Goal: Information Seeking & Learning: Learn about a topic

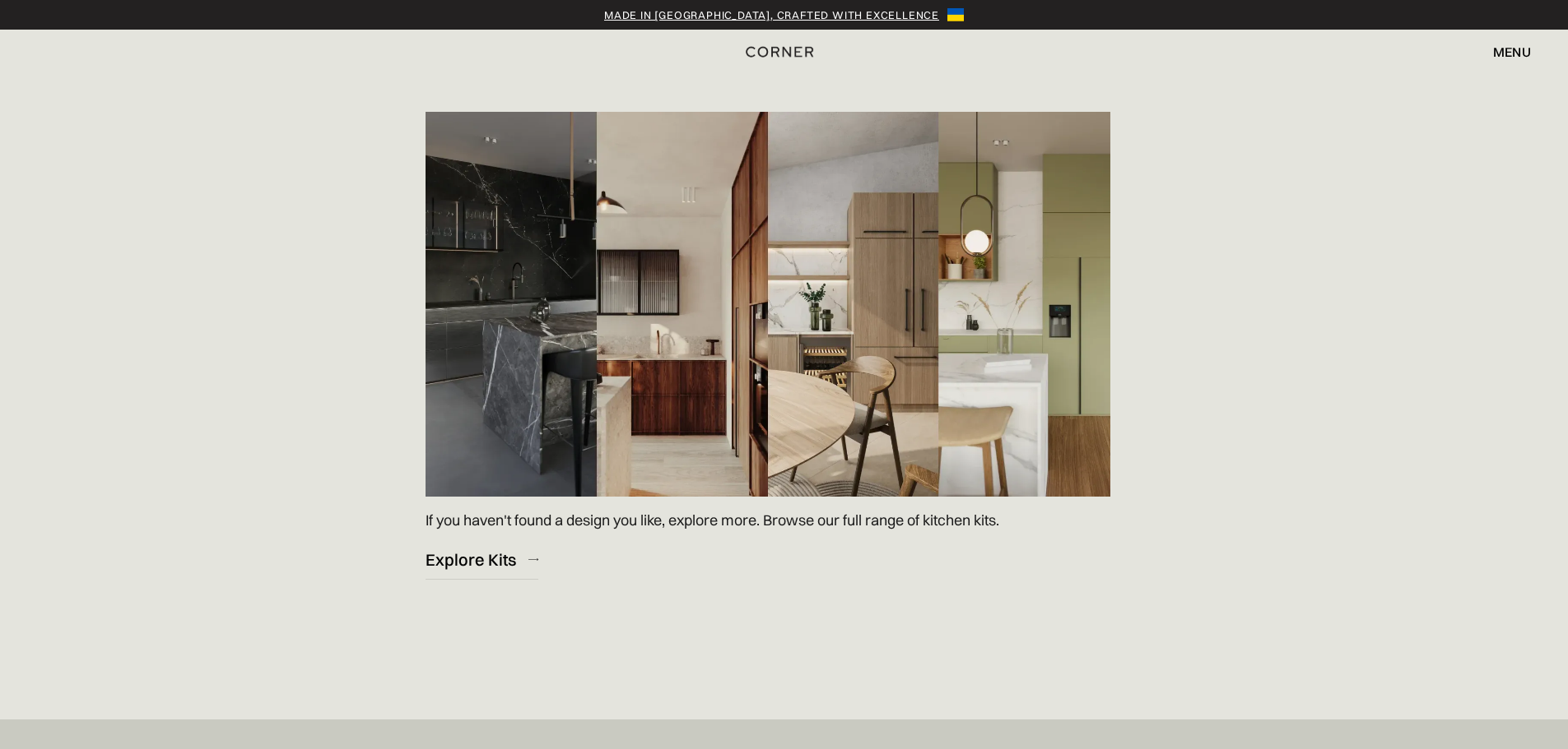
scroll to position [2334, 0]
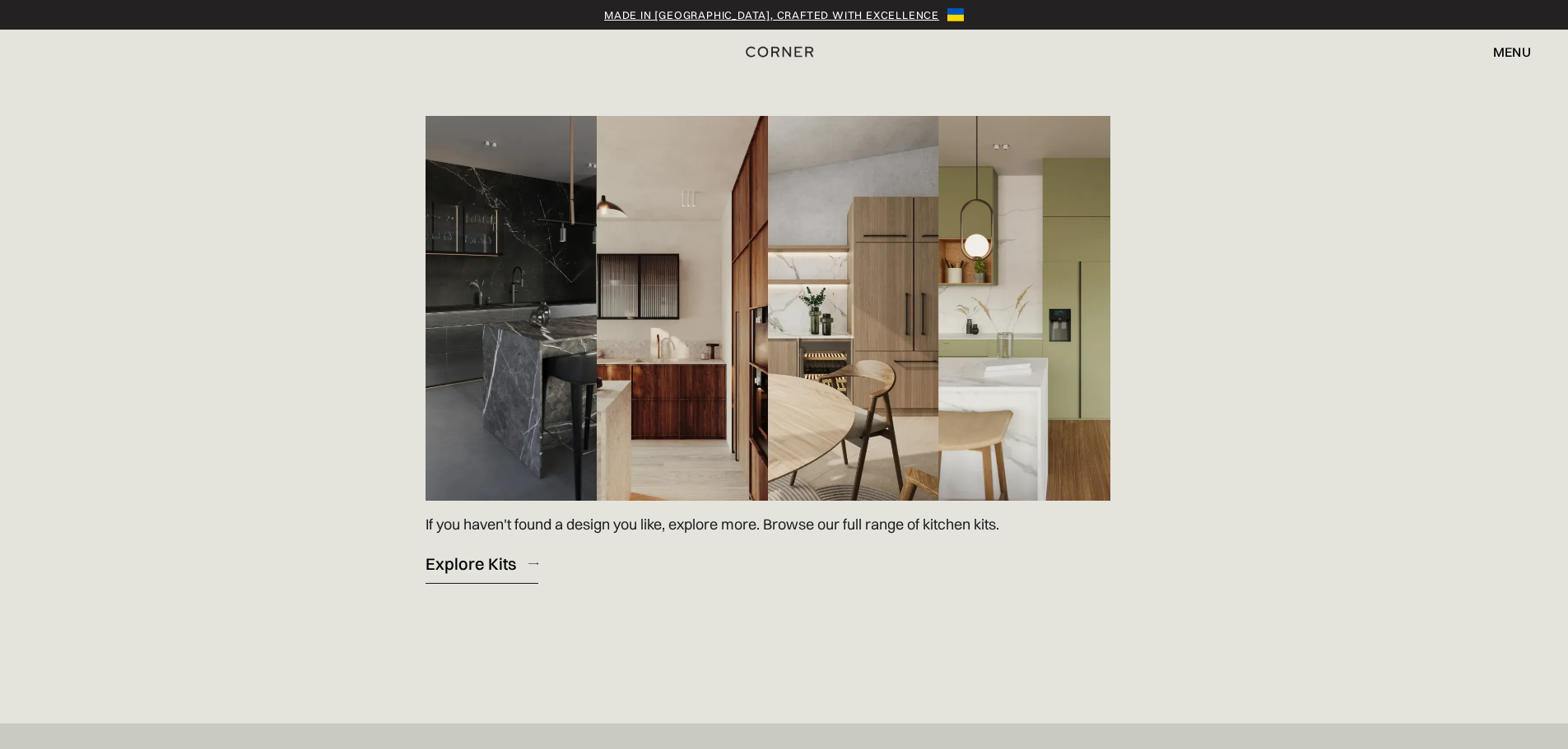
click at [488, 558] on div "Explore Kits" at bounding box center [471, 563] width 91 height 22
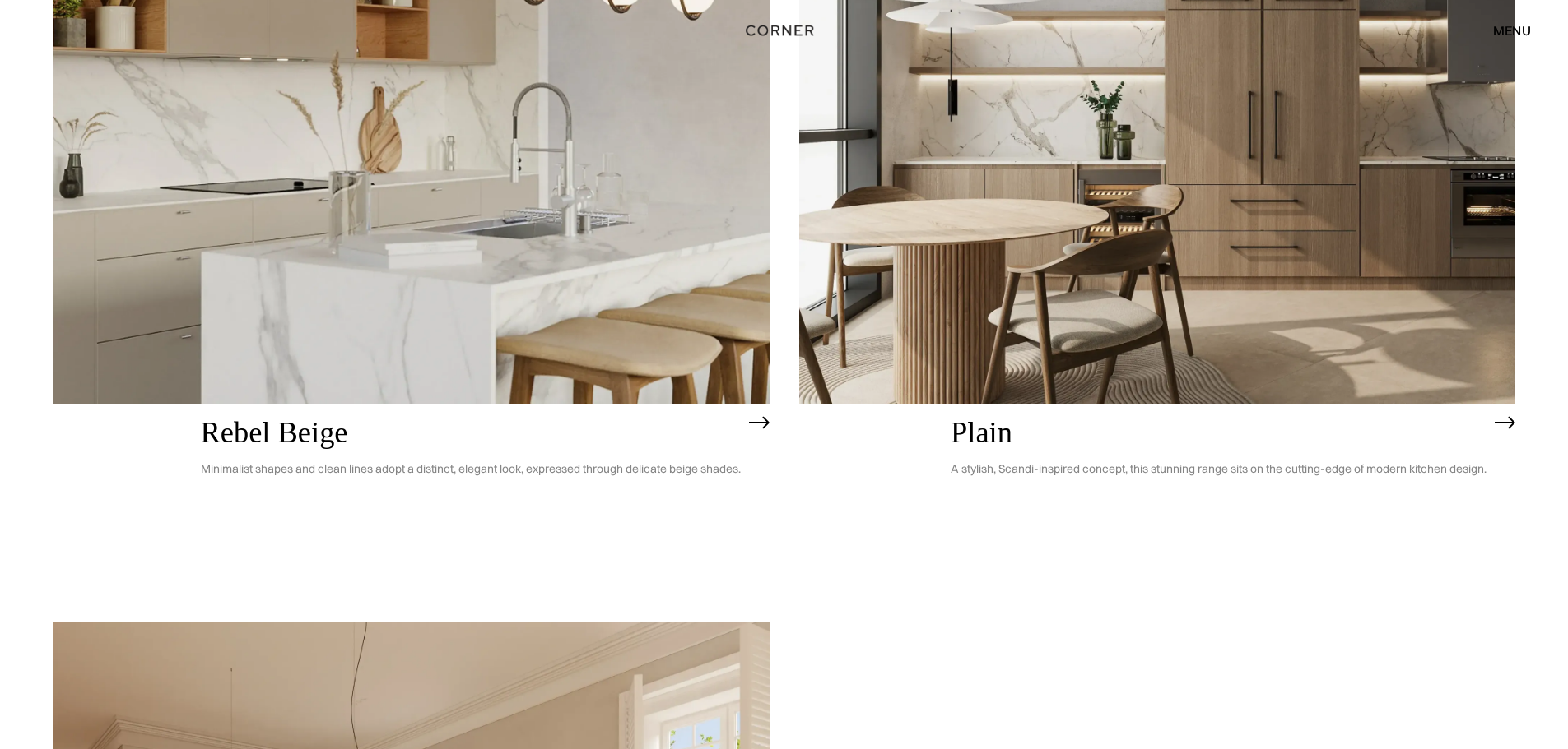
scroll to position [4935, 0]
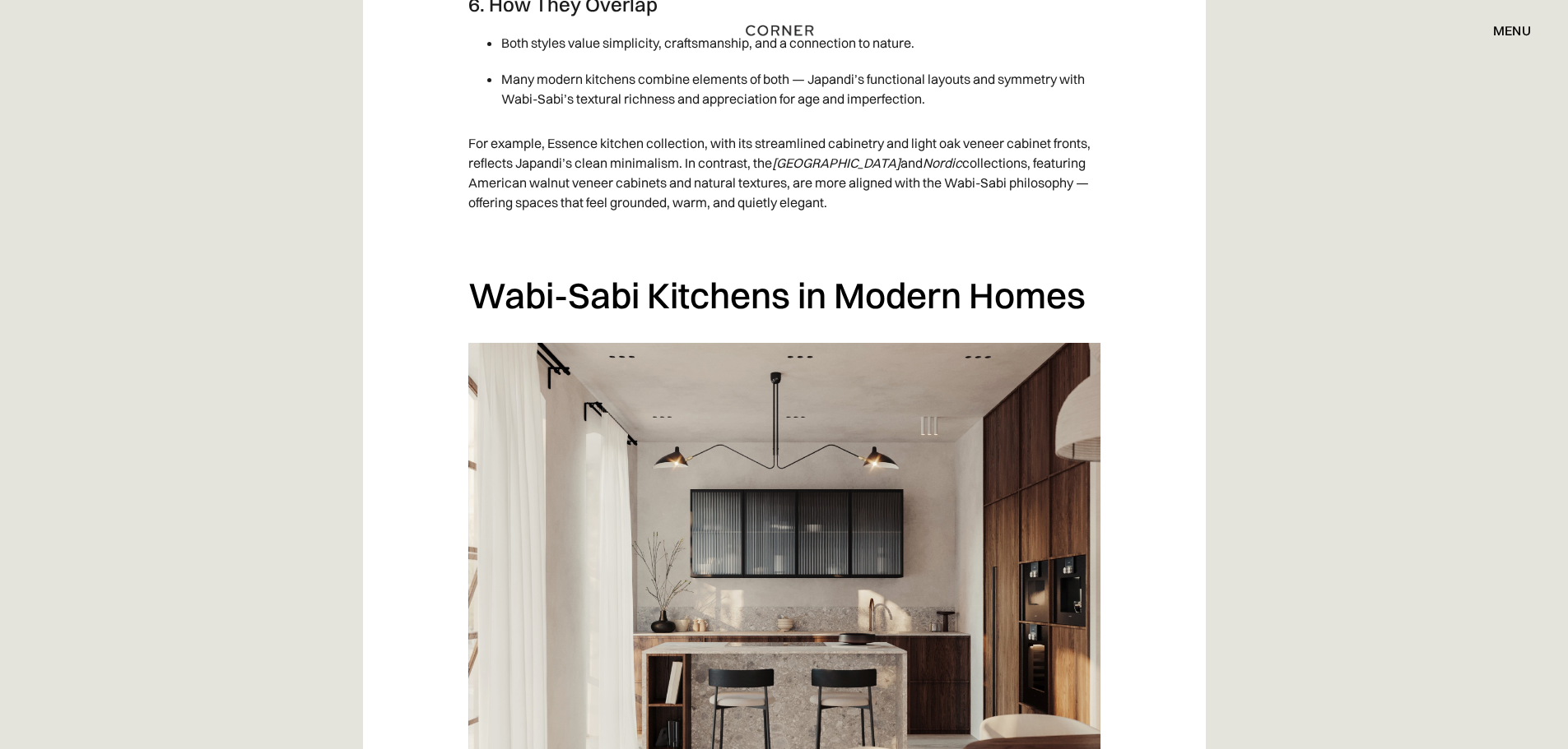
scroll to position [7649, 0]
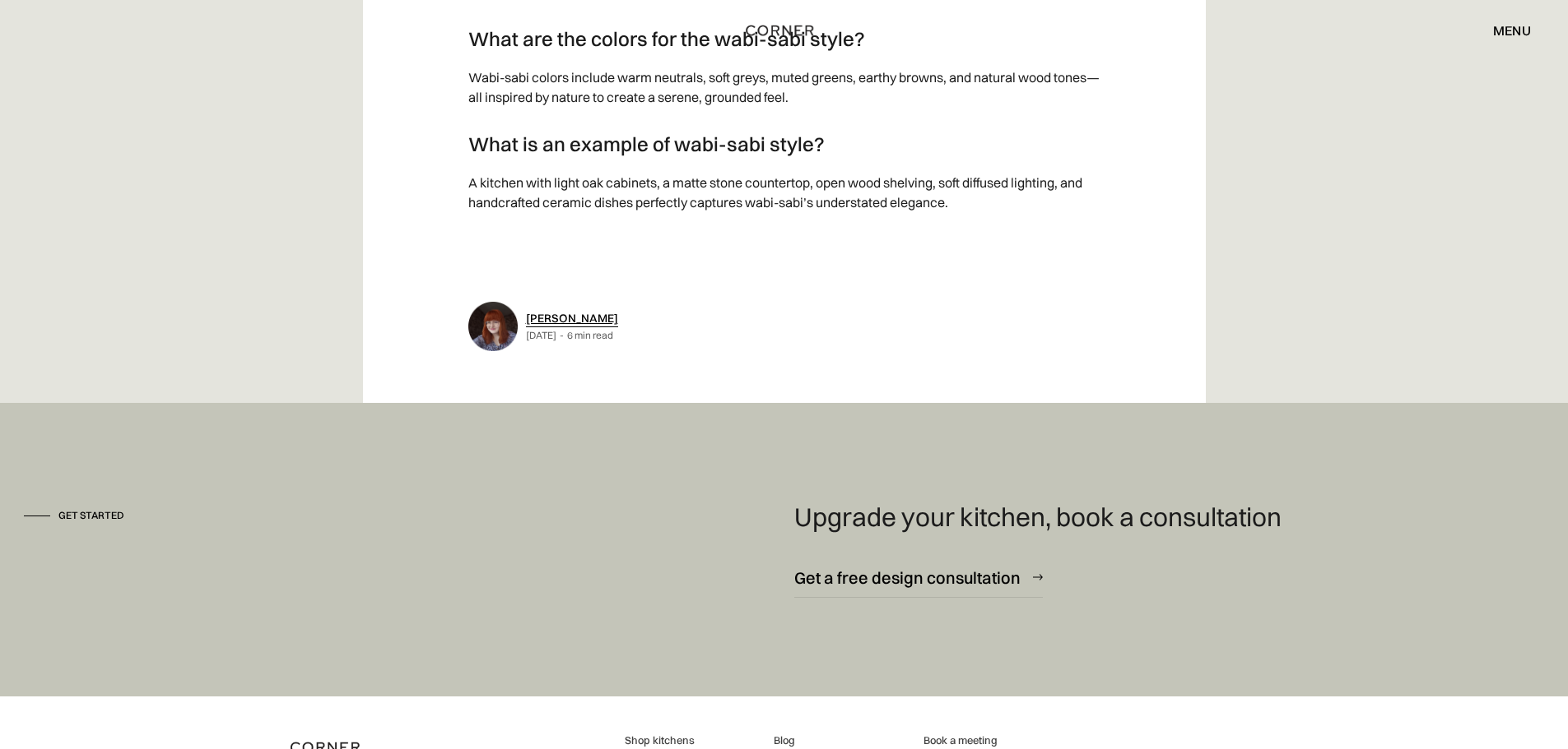
scroll to position [9768, 0]
